Goal: Information Seeking & Learning: Learn about a topic

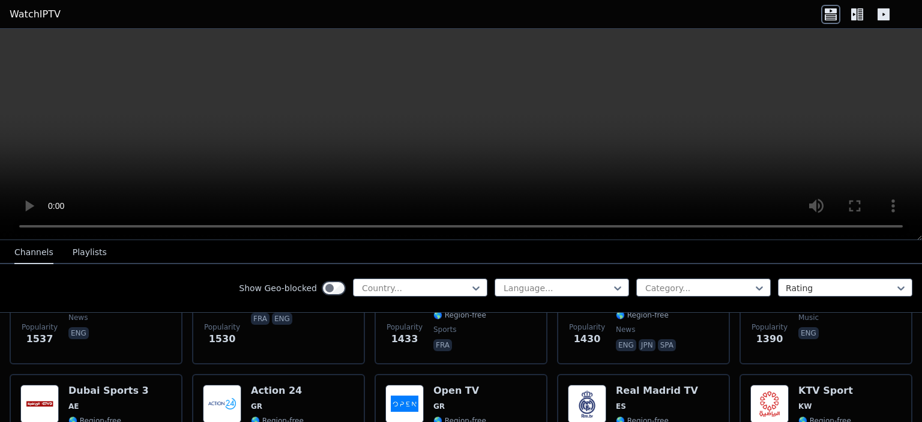
scroll to position [907, 0]
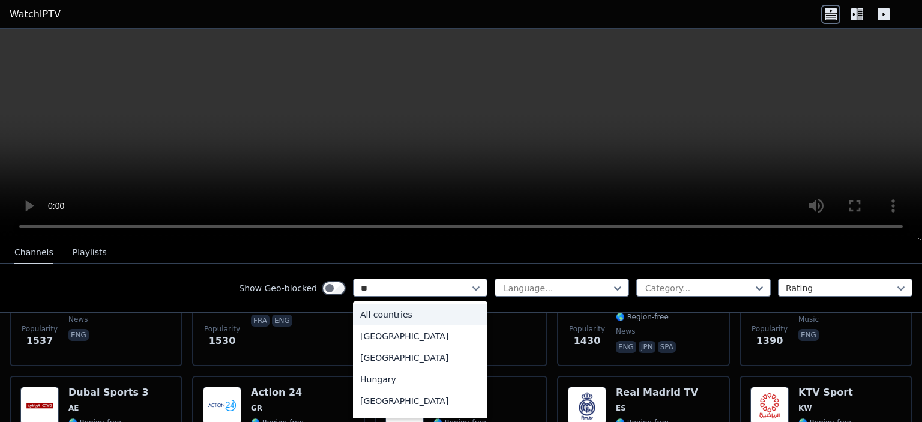
type input "***"
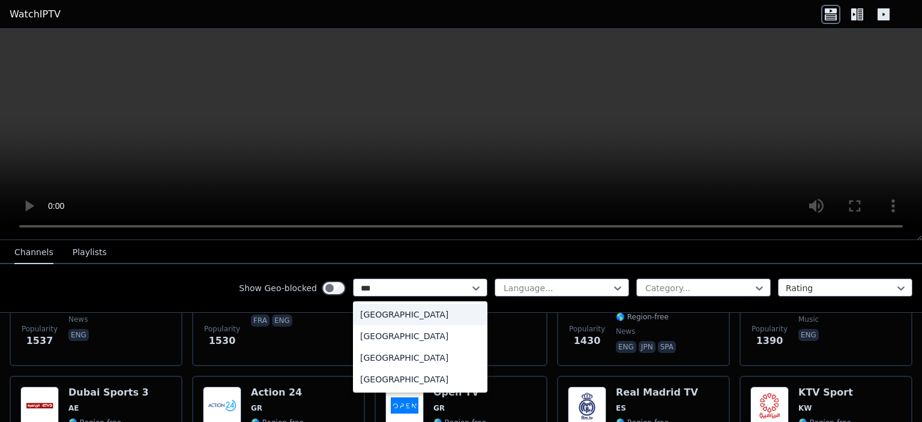
click at [373, 375] on div "[GEOGRAPHIC_DATA]" at bounding box center [420, 380] width 134 height 22
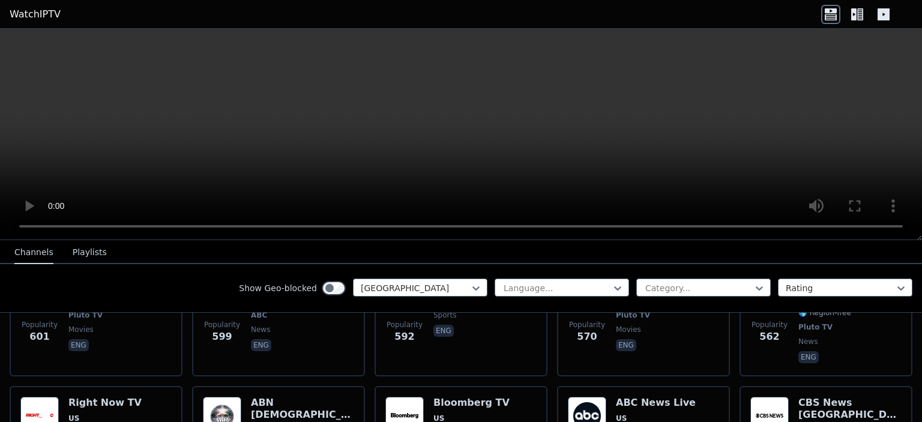
scroll to position [1183, 0]
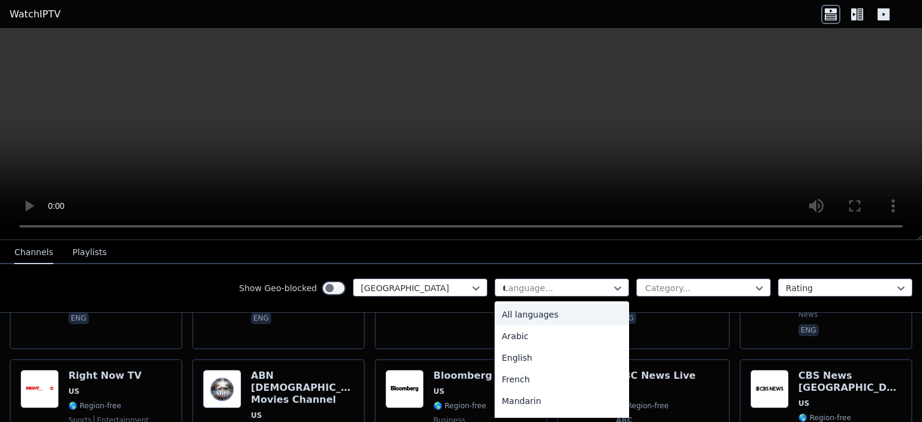
type input "**"
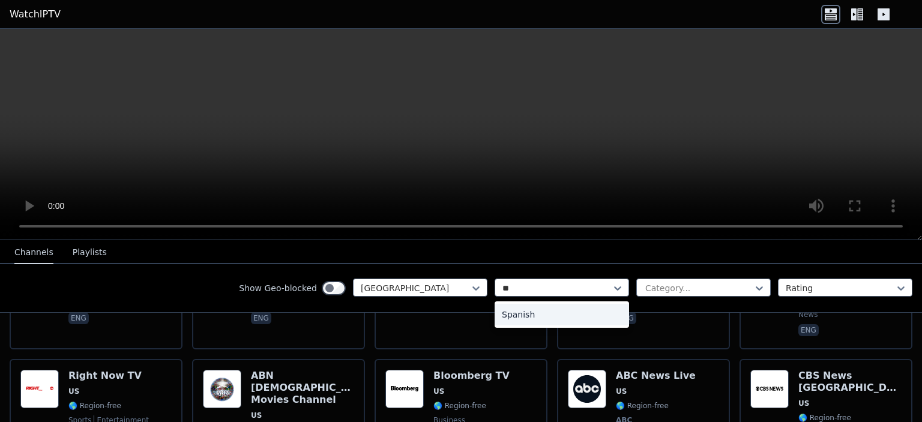
click at [534, 324] on div "Spanish" at bounding box center [562, 315] width 134 height 22
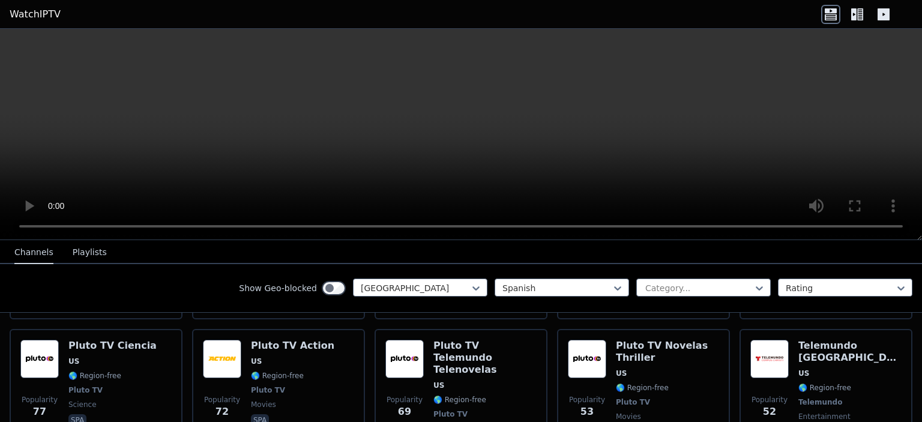
scroll to position [403, 0]
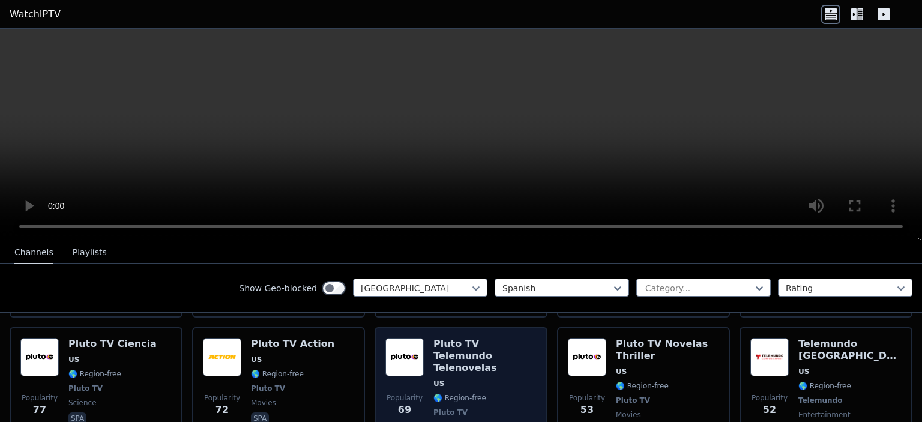
click at [497, 393] on span "🌎 Region-free" at bounding box center [484, 398] width 103 height 10
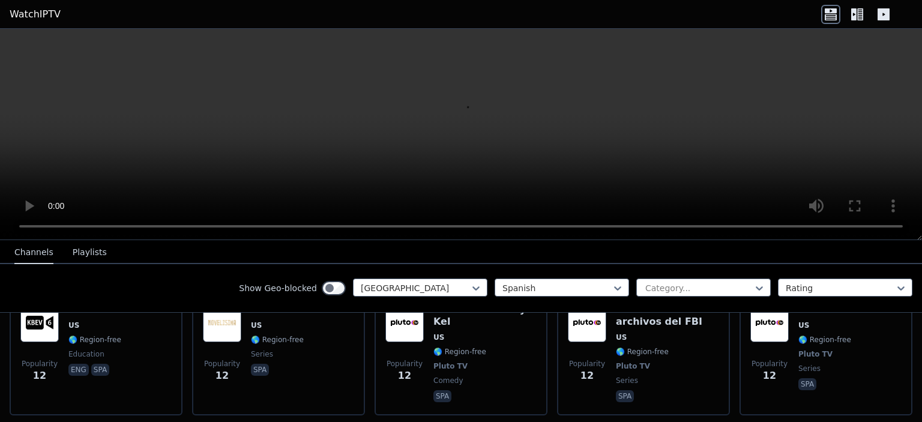
scroll to position [1643, 0]
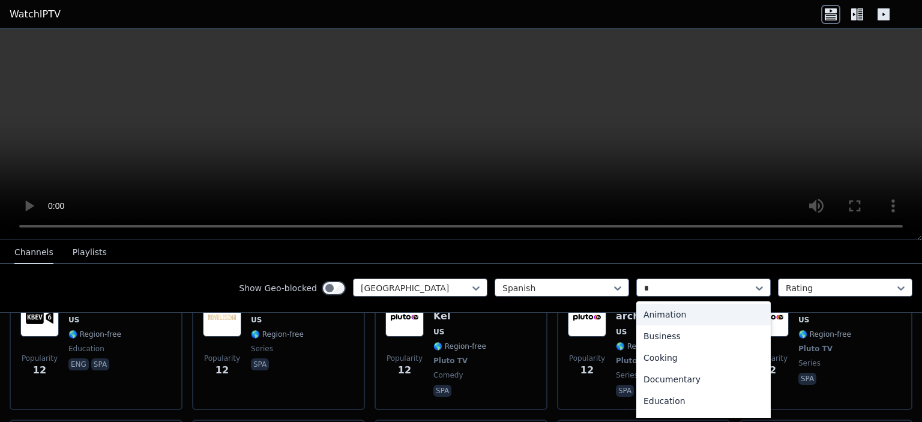
type input "**"
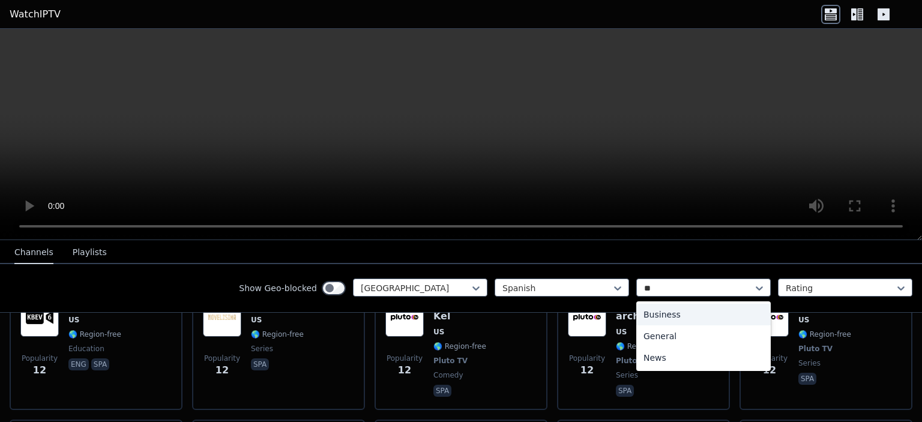
click at [656, 363] on div "News" at bounding box center [703, 358] width 134 height 22
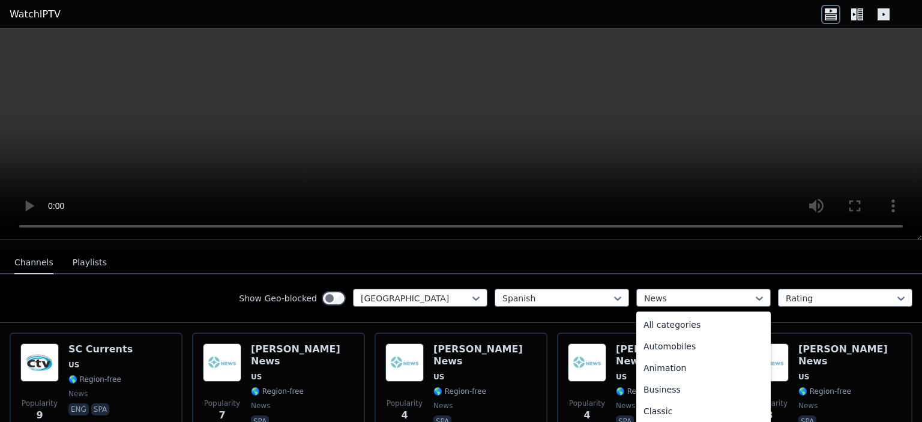
scroll to position [219, 0]
click at [671, 355] on div "General" at bounding box center [703, 366] width 134 height 22
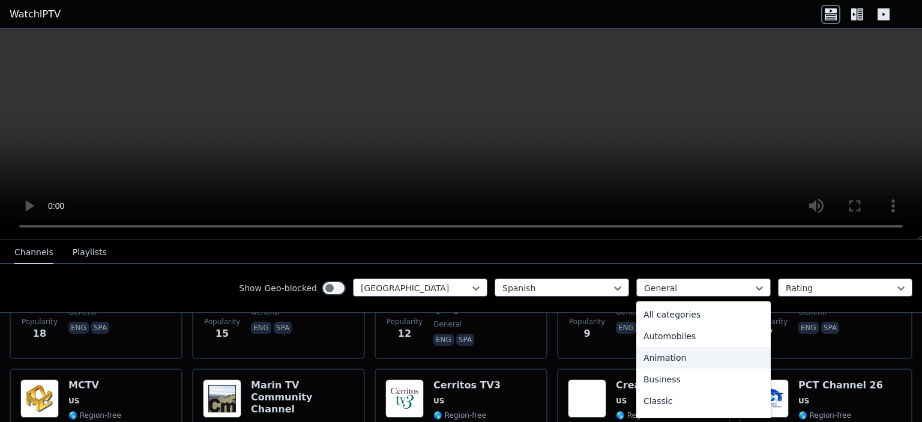
click at [689, 307] on div "All categories" at bounding box center [703, 315] width 134 height 22
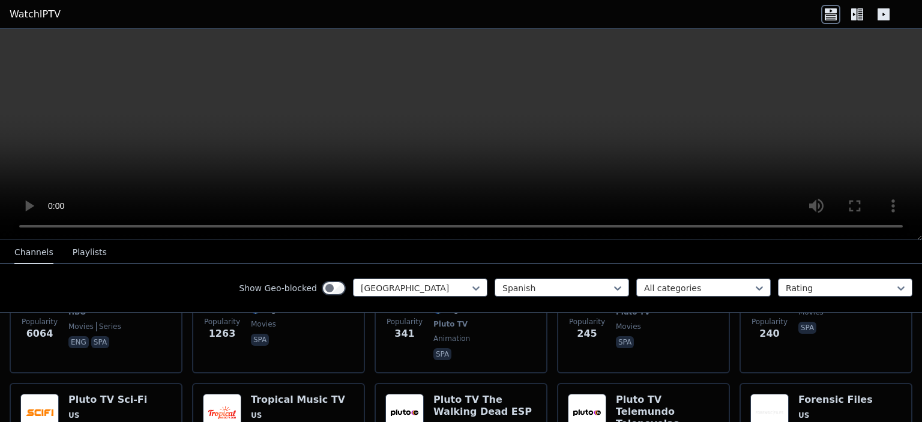
click at [47, 242] on button "Channels" at bounding box center [33, 252] width 39 height 23
click at [76, 253] on button "Playlists" at bounding box center [90, 252] width 34 height 23
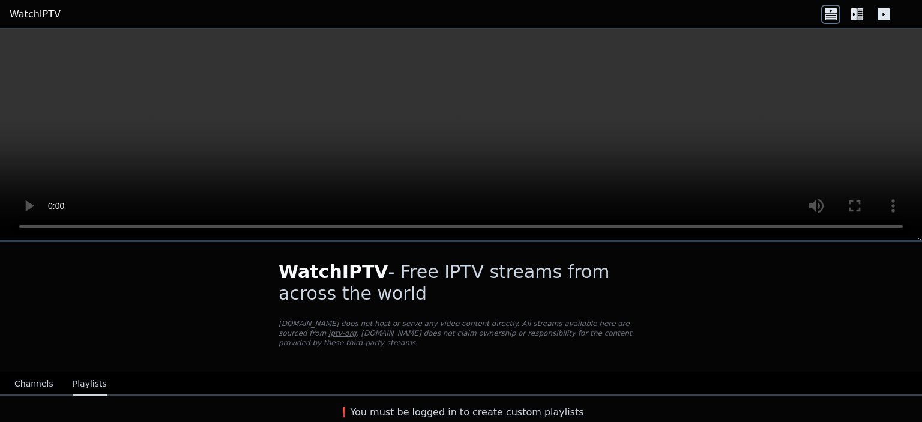
click at [32, 373] on button "Channels" at bounding box center [33, 384] width 39 height 23
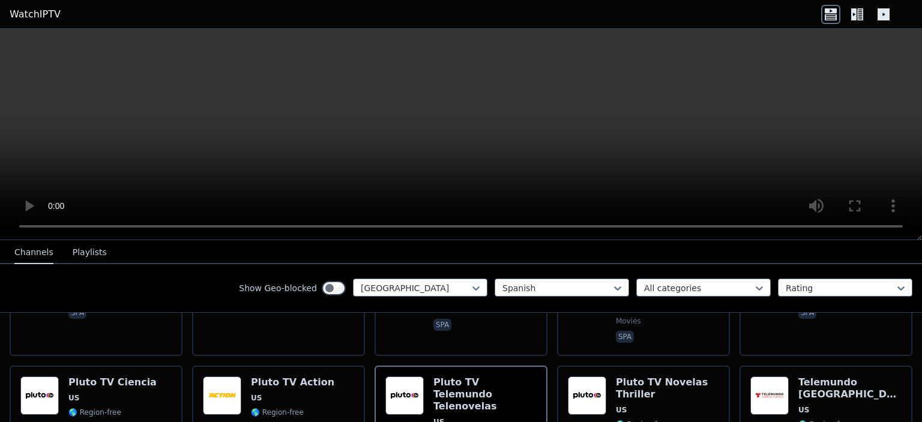
scroll to position [371, 0]
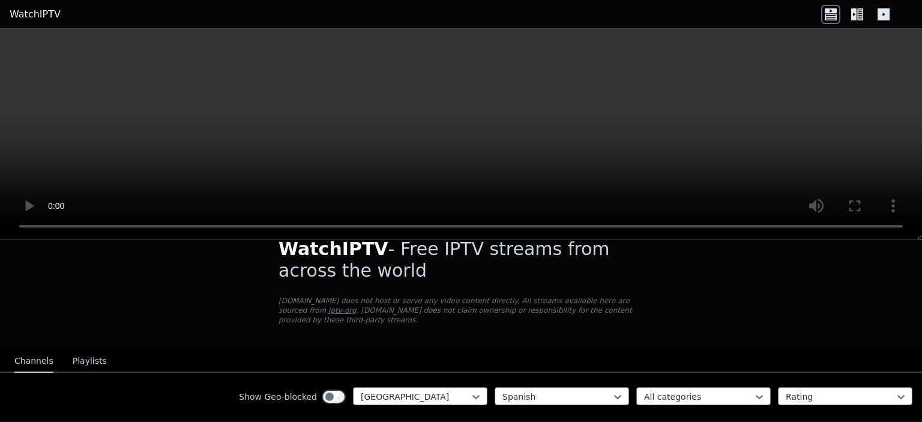
scroll to position [32, 0]
